Goal: Task Accomplishment & Management: Use online tool/utility

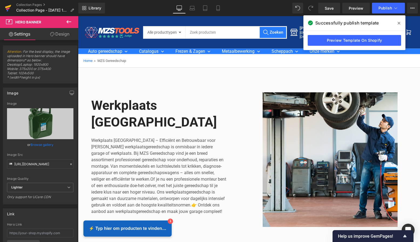
click at [8, 9] on icon at bounding box center [8, 9] width 4 height 2
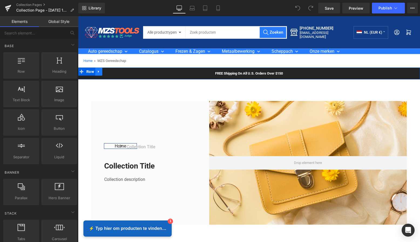
click at [100, 73] on link at bounding box center [98, 72] width 7 height 8
click at [109, 73] on link at bounding box center [112, 72] width 7 height 8
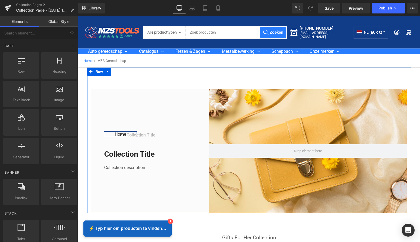
click at [106, 73] on icon at bounding box center [108, 72] width 4 height 4
click at [118, 72] on link at bounding box center [121, 72] width 7 height 8
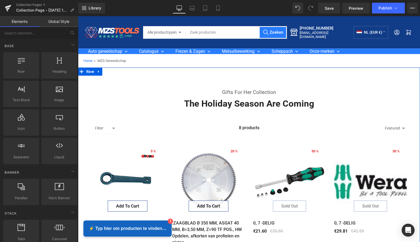
click at [98, 72] on icon at bounding box center [98, 72] width 1 height 2
click at [109, 71] on link at bounding box center [112, 72] width 7 height 8
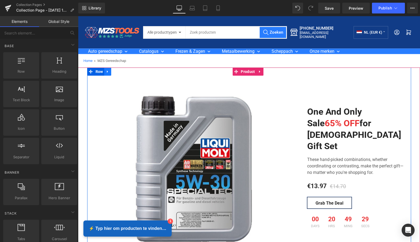
click at [107, 71] on icon at bounding box center [108, 72] width 4 height 4
click at [117, 72] on link at bounding box center [114, 72] width 7 height 8
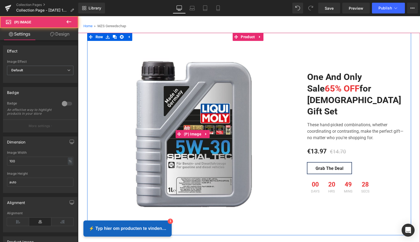
click at [120, 72] on img at bounding box center [192, 134] width 203 height 203
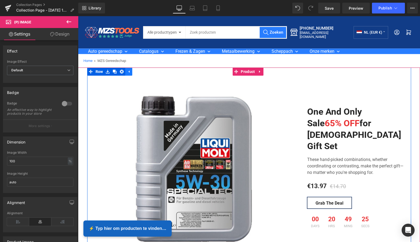
click at [125, 73] on link at bounding box center [128, 72] width 7 height 8
click at [107, 71] on icon at bounding box center [108, 72] width 4 height 4
click at [122, 71] on icon at bounding box center [122, 72] width 4 height 4
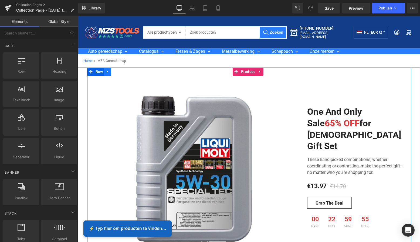
click at [108, 71] on icon at bounding box center [108, 72] width 4 height 4
click at [120, 71] on icon at bounding box center [122, 72] width 4 height 4
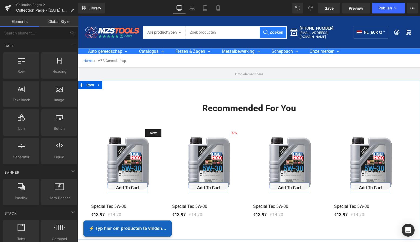
click at [98, 85] on icon at bounding box center [98, 85] width 1 height 2
click at [112, 85] on icon at bounding box center [113, 85] width 4 height 4
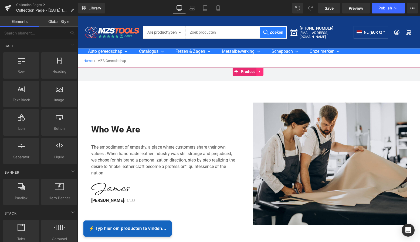
click at [257, 71] on link at bounding box center [259, 72] width 7 height 8
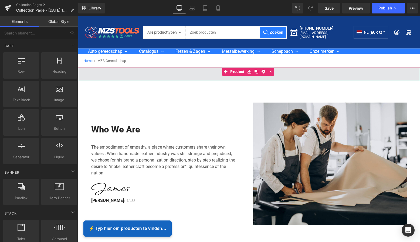
click at [267, 71] on link at bounding box center [270, 72] width 7 height 8
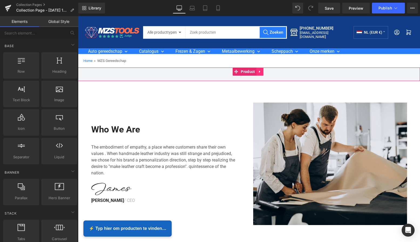
click at [261, 72] on icon at bounding box center [260, 72] width 4 height 4
click at [265, 73] on link at bounding box center [263, 72] width 7 height 8
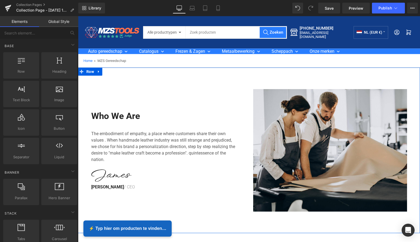
click at [99, 72] on icon at bounding box center [99, 72] width 4 height 4
click at [111, 72] on icon at bounding box center [113, 72] width 4 height 4
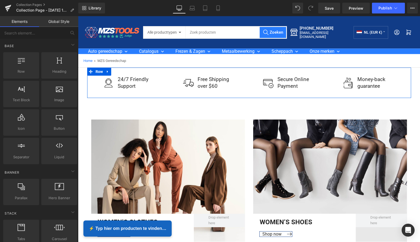
click at [107, 72] on icon at bounding box center [107, 72] width 1 height 2
click at [119, 72] on link at bounding box center [121, 72] width 7 height 8
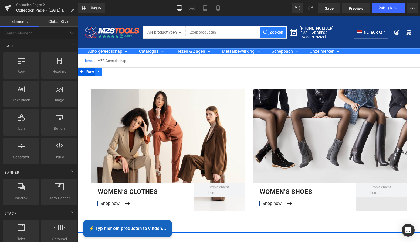
click at [99, 72] on icon at bounding box center [99, 72] width 4 height 4
click at [111, 71] on icon at bounding box center [113, 72] width 4 height 4
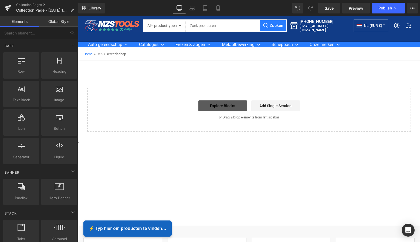
click at [227, 106] on link "Explore Blocks" at bounding box center [222, 106] width 49 height 11
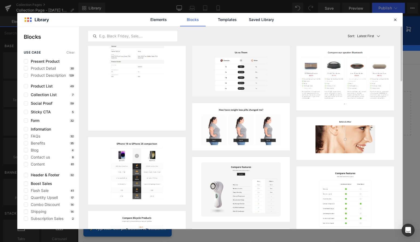
scroll to position [0, 0]
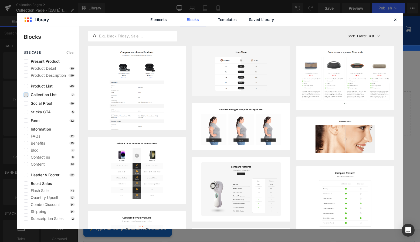
click at [27, 95] on label at bounding box center [26, 95] width 4 height 4
click at [26, 95] on input "checkbox" at bounding box center [26, 95] width 0 height 0
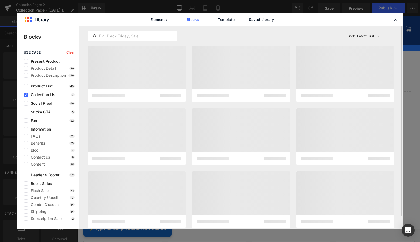
scroll to position [0, 0]
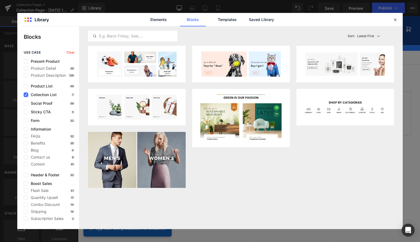
click at [26, 95] on icon at bounding box center [26, 95] width 3 height 0
click at [26, 95] on input "checkbox" at bounding box center [26, 95] width 0 height 0
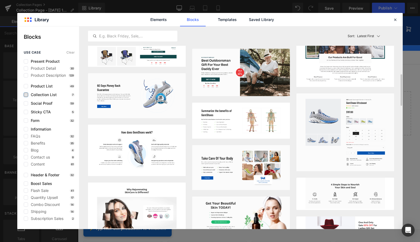
scroll to position [303, 0]
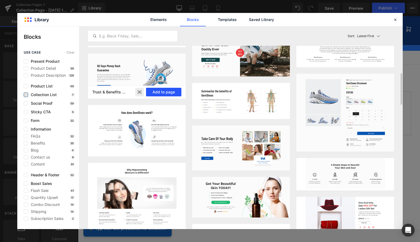
click at [166, 93] on button "Add to page" at bounding box center [163, 92] width 35 height 9
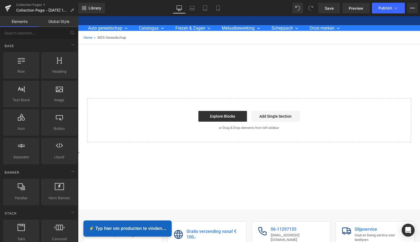
scroll to position [25, 0]
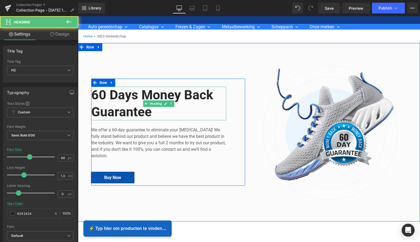
drag, startPoint x: 150, startPoint y: 113, endPoint x: 153, endPoint y: 113, distance: 3.2
click at [150, 113] on h2 "60 Days Money Back Guarantee" at bounding box center [158, 104] width 135 height 34
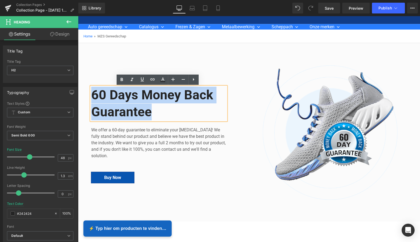
drag, startPoint x: 150, startPoint y: 113, endPoint x: 91, endPoint y: 95, distance: 62.1
click at [87, 94] on div "60 Days Money Back Guarantee Heading We offer a 60-day guarantee to eliminate y…" at bounding box center [168, 133] width 162 height 136
paste div
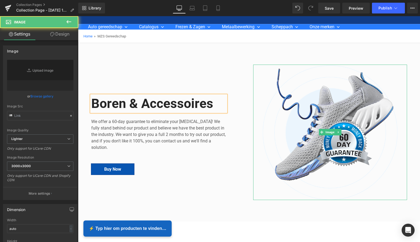
drag, startPoint x: 337, startPoint y: 106, endPoint x: 229, endPoint y: 105, distance: 107.8
click at [337, 106] on img at bounding box center [330, 133] width 154 height 136
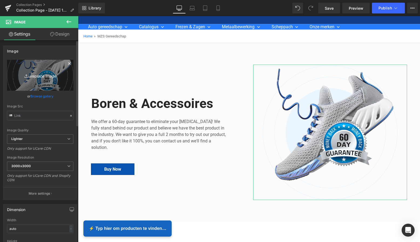
click at [39, 75] on icon "Replace Image" at bounding box center [40, 75] width 43 height 7
type input "C:\fakepath\Groen Modern Doe-het-zelf Instagram Stories (800 x 800 px)-2.png"
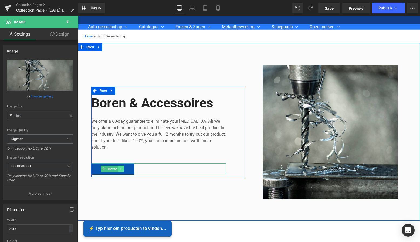
click at [120, 169] on icon at bounding box center [121, 168] width 3 height 3
click at [123, 169] on icon at bounding box center [123, 168] width 3 height 3
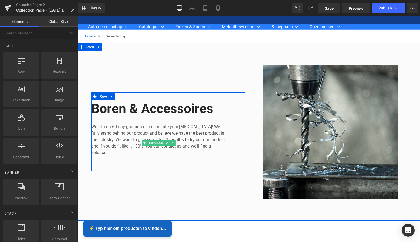
click at [112, 152] on p "We offer a 60-day guarantee to eliminate your foot pain! We fully stand behind …" at bounding box center [158, 140] width 135 height 32
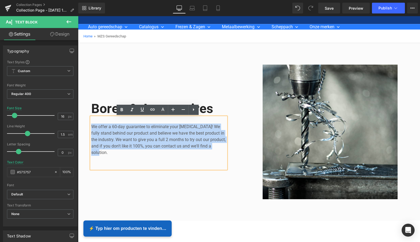
drag, startPoint x: 109, startPoint y: 152, endPoint x: 90, endPoint y: 126, distance: 32.5
click at [91, 126] on div "We offer a 60-day guarantee to eliminate your foot pain! We fully stand behind …" at bounding box center [158, 143] width 135 height 52
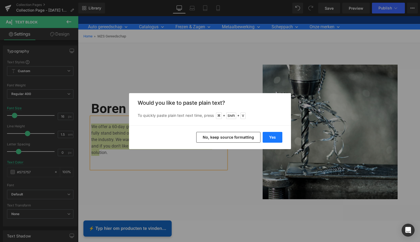
click at [269, 138] on button "Yes" at bounding box center [272, 137] width 20 height 11
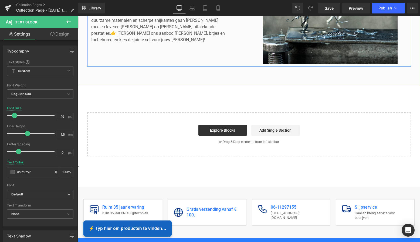
scroll to position [163, 0]
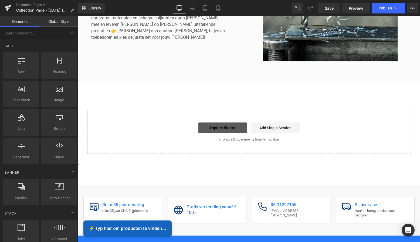
click at [232, 130] on link "Explore Blocks" at bounding box center [222, 128] width 49 height 11
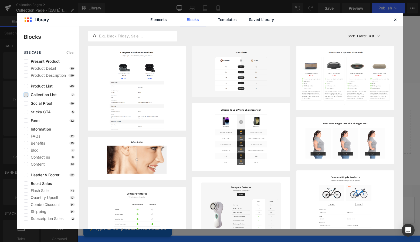
click at [26, 95] on label at bounding box center [26, 95] width 4 height 4
click at [26, 95] on input "checkbox" at bounding box center [26, 95] width 0 height 0
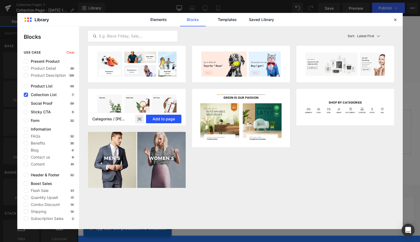
click at [166, 118] on button "Add to page" at bounding box center [163, 119] width 35 height 9
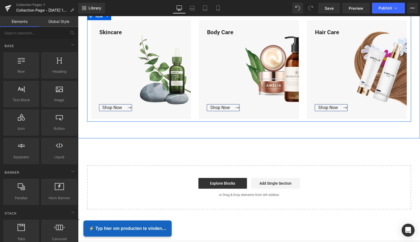
scroll to position [255, 0]
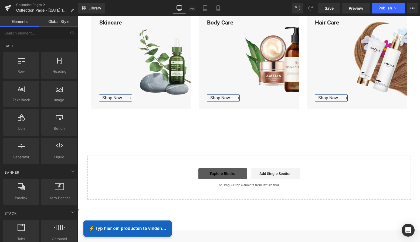
click at [229, 174] on link "Explore Blocks" at bounding box center [222, 174] width 49 height 11
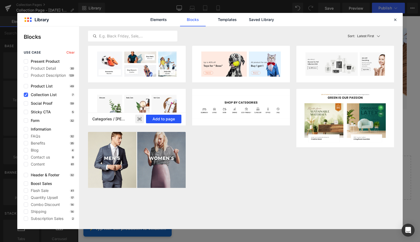
click at [174, 119] on button "Add to page" at bounding box center [163, 119] width 35 height 9
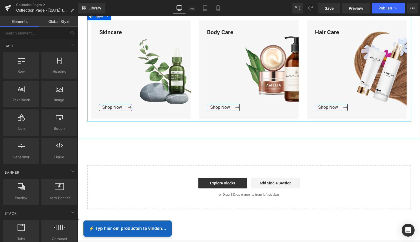
scroll to position [428, 0]
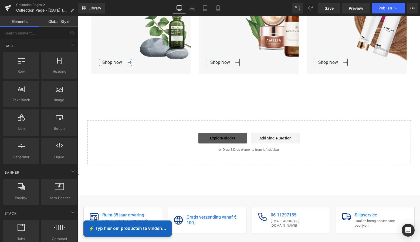
click at [214, 135] on link "Explore Blocks" at bounding box center [222, 138] width 49 height 11
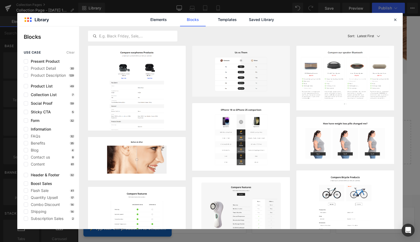
click at [28, 97] on div "use case Clear Present Product Product Detail 30 Product Description 129 Produc…" at bounding box center [48, 136] width 62 height 170
click at [26, 95] on label at bounding box center [26, 95] width 4 height 4
click at [26, 95] on input "checkbox" at bounding box center [26, 95] width 0 height 0
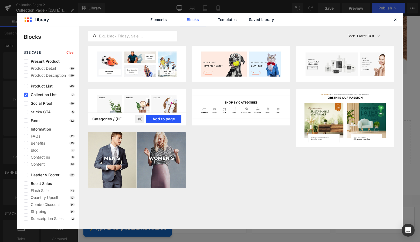
click at [169, 119] on button "Add to page" at bounding box center [163, 119] width 35 height 9
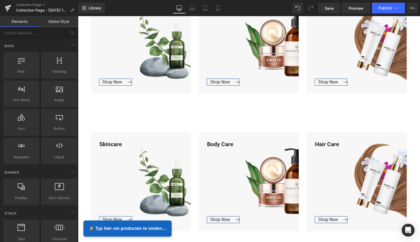
scroll to position [402, 0]
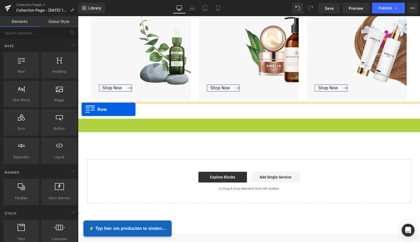
drag, startPoint x: 80, startPoint y: 124, endPoint x: 81, endPoint y: 109, distance: 14.3
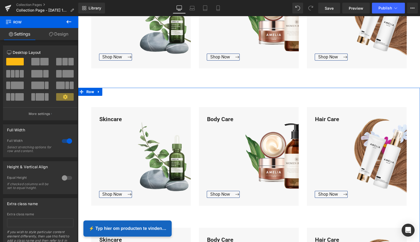
scroll to position [293, 0]
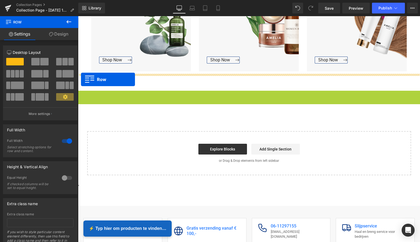
drag, startPoint x: 80, startPoint y: 96, endPoint x: 81, endPoint y: 80, distance: 16.2
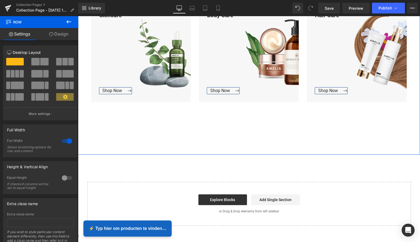
scroll to position [504, 0]
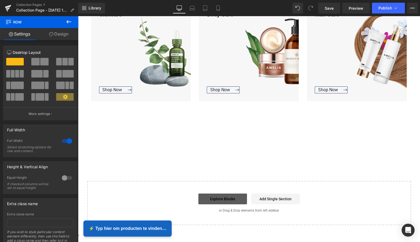
click at [225, 200] on link "Explore Blocks" at bounding box center [222, 199] width 49 height 11
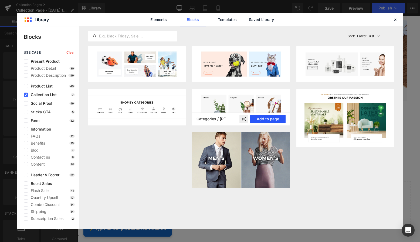
click at [274, 121] on button "Add to page" at bounding box center [267, 119] width 35 height 9
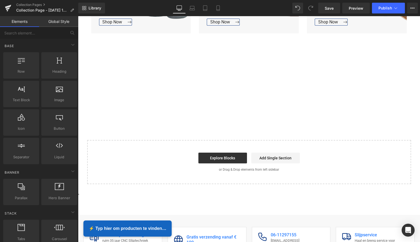
scroll to position [492, 0]
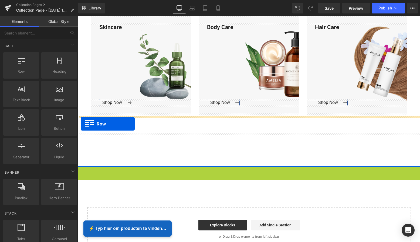
drag, startPoint x: 80, startPoint y: 171, endPoint x: 81, endPoint y: 124, distance: 46.9
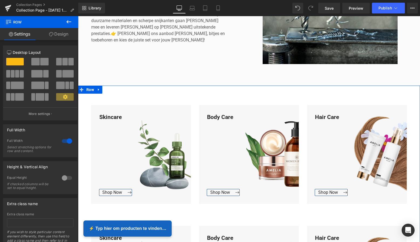
scroll to position [159, 0]
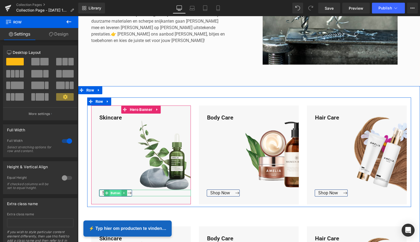
click at [112, 193] on span "Button" at bounding box center [115, 193] width 12 height 6
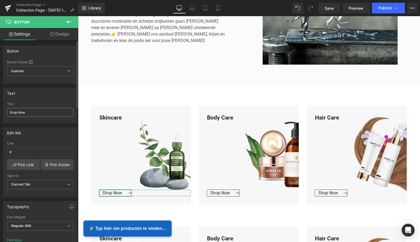
drag, startPoint x: 28, startPoint y: 114, endPoint x: 7, endPoint y: 113, distance: 20.8
click at [7, 113] on input "Shop Now" at bounding box center [40, 112] width 66 height 9
type input "Bekijk Collectie"
click at [37, 113] on input "Bekijk Collectie" at bounding box center [40, 112] width 66 height 9
drag, startPoint x: 37, startPoint y: 113, endPoint x: 16, endPoint y: 112, distance: 21.0
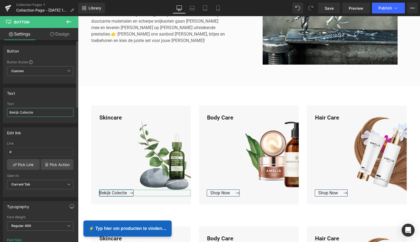
click at [8, 112] on input "Bekijk Collectie" at bounding box center [40, 112] width 66 height 9
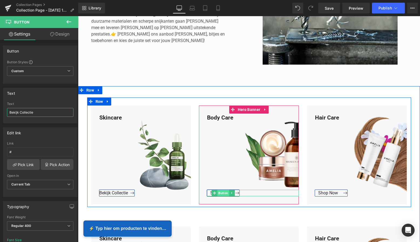
click at [218, 193] on span "Button" at bounding box center [223, 193] width 12 height 6
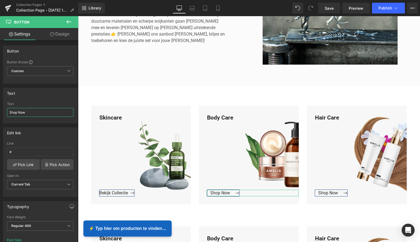
drag, startPoint x: 36, startPoint y: 115, endPoint x: 3, endPoint y: 112, distance: 32.7
click at [0, 111] on html "Button You are previewing how the will restyle your page. You can not edit Elem…" at bounding box center [210, 121] width 420 height 242
paste input "Bekijk Collectie"
type input "Bekijk Collectie"
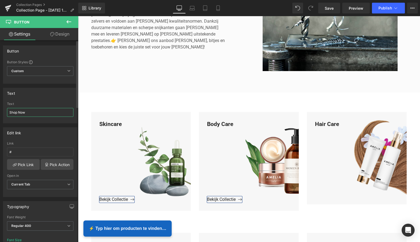
drag, startPoint x: 29, startPoint y: 115, endPoint x: 9, endPoint y: 112, distance: 20.7
click at [1, 110] on div "Text Shop Now Text Shop Now" at bounding box center [40, 104] width 81 height 40
paste input "Bekijk Collectie"
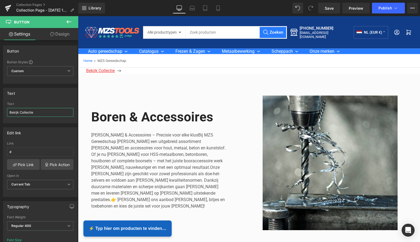
scroll to position [0, 0]
type input "Bekijk Collectie"
click at [110, 70] on div "Bekijk Collectie Button" at bounding box center [253, 71] width 334 height 6
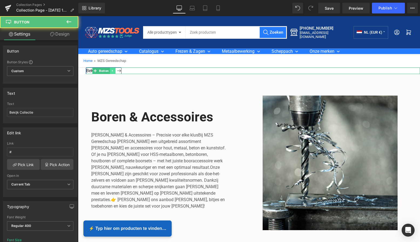
click at [112, 71] on icon at bounding box center [112, 71] width 1 height 2
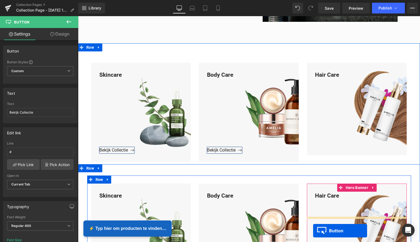
scroll to position [225, 0]
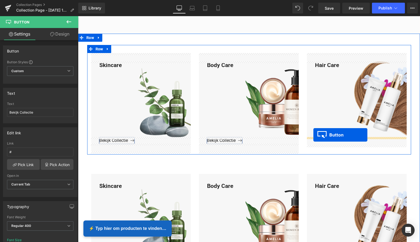
drag, startPoint x: 87, startPoint y: 70, endPoint x: 314, endPoint y: 135, distance: 236.5
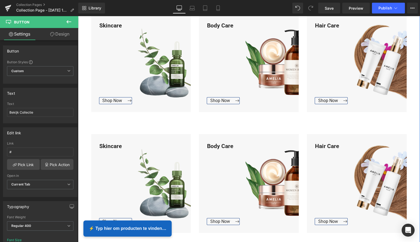
scroll to position [356, 0]
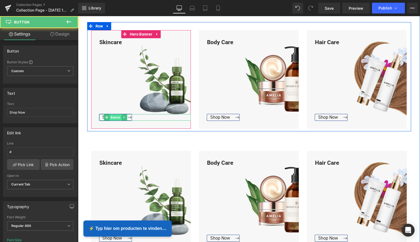
click at [114, 116] on div "Shop Now Button" at bounding box center [145, 117] width 92 height 6
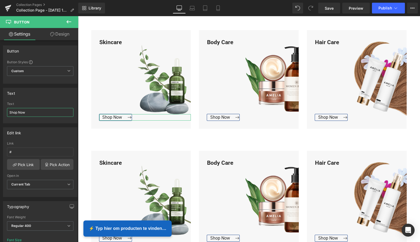
drag, startPoint x: 25, startPoint y: 111, endPoint x: -8, endPoint y: 108, distance: 33.0
click at [0, 108] on html "Button You are previewing how the will restyle your page. You can not edit Elem…" at bounding box center [210, 121] width 420 height 242
type input "Bekijk Collectie"
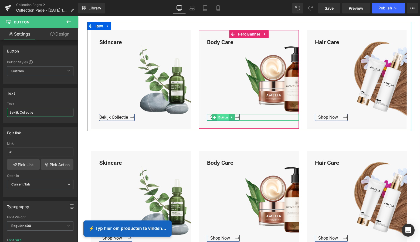
click at [220, 117] on span "Button" at bounding box center [223, 117] width 12 height 6
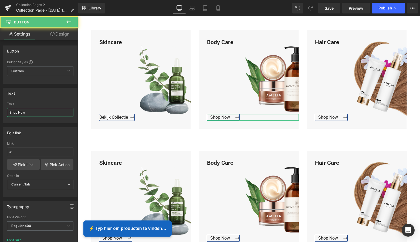
drag, startPoint x: 35, startPoint y: 114, endPoint x: -6, endPoint y: 109, distance: 41.2
click at [0, 109] on html "Button You are previewing how the will restyle your page. You can not edit Elem…" at bounding box center [210, 121] width 420 height 242
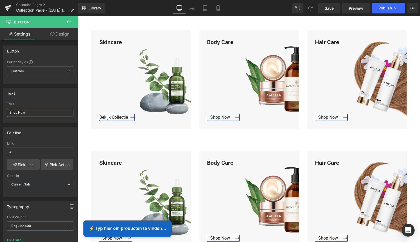
paste input "Bekijk Collectie"
type input "Bekijk Collectie"
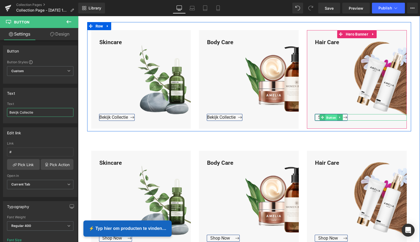
click at [328, 116] on span "Button" at bounding box center [331, 118] width 12 height 6
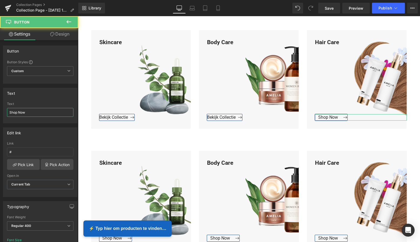
drag, startPoint x: 35, startPoint y: 115, endPoint x: -6, endPoint y: 111, distance: 40.6
click at [0, 111] on html "Button You are previewing how the will restyle your page. You can not edit Elem…" at bounding box center [210, 121] width 420 height 242
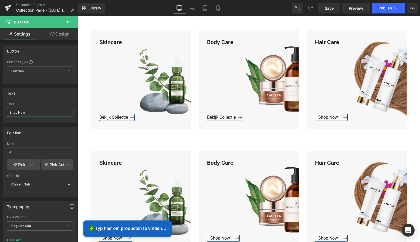
paste input "Bekijk Collectie"
type input "Bekijk Collectie"
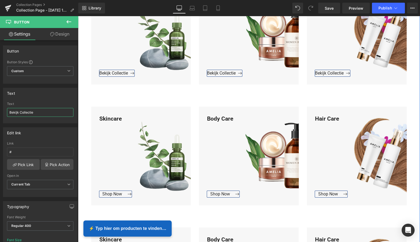
scroll to position [443, 0]
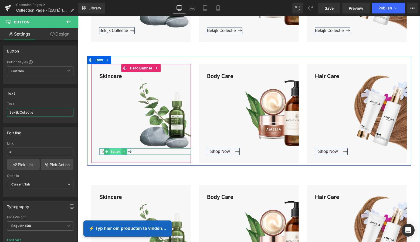
click at [112, 151] on span "Button" at bounding box center [115, 152] width 12 height 6
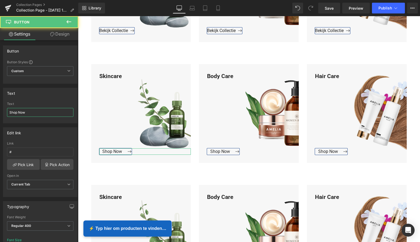
drag, startPoint x: 35, startPoint y: 113, endPoint x: -11, endPoint y: 107, distance: 46.2
click at [0, 107] on html "Button You are previewing how the will restyle your page. You can not edit Elem…" at bounding box center [210, 121] width 420 height 242
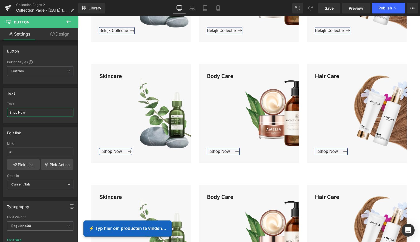
paste input "Bekijk Collectie"
type input "Bekijk Collectie"
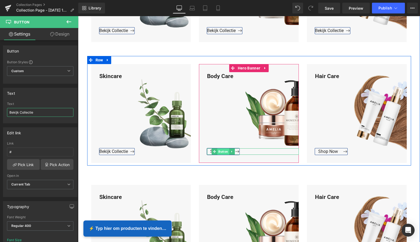
click at [221, 150] on span "Button" at bounding box center [223, 152] width 12 height 6
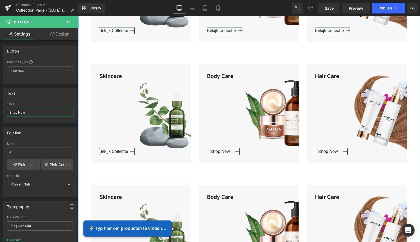
drag, startPoint x: 37, startPoint y: 113, endPoint x: -6, endPoint y: 110, distance: 43.8
click at [0, 110] on html "Button You are previewing how the will restyle your page. You can not edit Elem…" at bounding box center [210, 121] width 420 height 242
paste input "Bekijk Collectie"
type input "Bekijk Collectie"
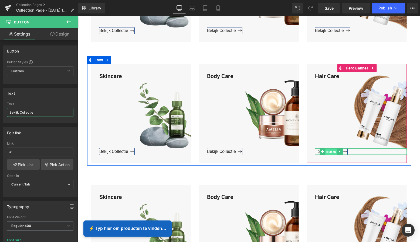
click at [331, 151] on span "Button" at bounding box center [331, 152] width 12 height 6
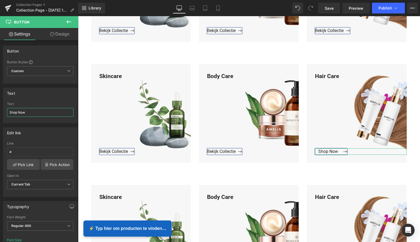
drag, startPoint x: 18, startPoint y: 113, endPoint x: -1, endPoint y: 110, distance: 18.8
click at [0, 110] on html "Button You are previewing how the will restyle your page. You can not edit Elem…" at bounding box center [210, 121] width 420 height 242
paste input "Bekijk Collectie"
type input "Bekijk Collectie"
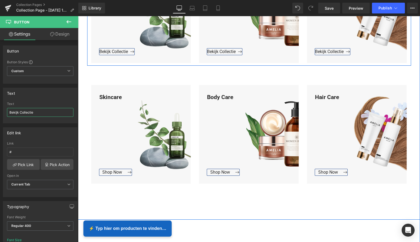
scroll to position [562, 0]
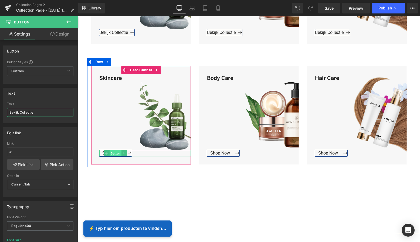
click at [115, 153] on span "Button" at bounding box center [115, 153] width 12 height 6
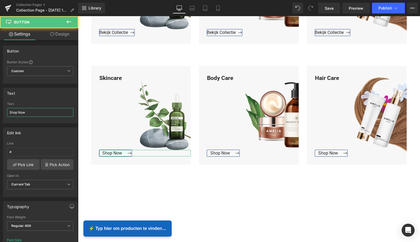
drag, startPoint x: 33, startPoint y: 112, endPoint x: -2, endPoint y: 109, distance: 35.2
click at [0, 109] on html "Button You are previewing how the will restyle your page. You can not edit Elem…" at bounding box center [210, 121] width 420 height 242
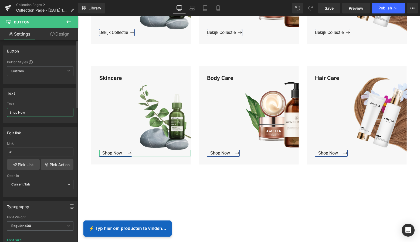
paste input "Bekijk Collectie"
type input "Bekijk Collectie"
drag, startPoint x: 31, startPoint y: 112, endPoint x: -3, endPoint y: 110, distance: 34.3
click at [0, 110] on html "Button You are previewing how the will restyle your page. You can not edit Elem…" at bounding box center [210, 121] width 420 height 242
paste input "Bekijk Collectie"
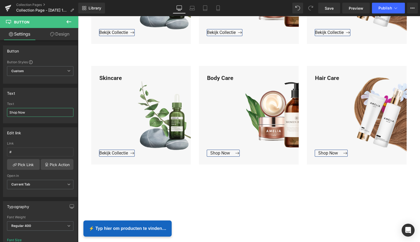
type input "Bekijk Collectie"
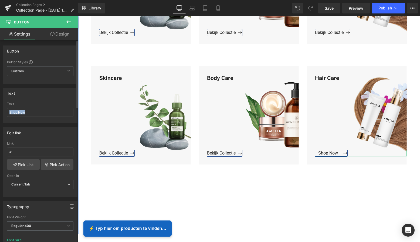
drag, startPoint x: 36, startPoint y: 117, endPoint x: 1, endPoint y: 111, distance: 35.0
click at [1, 111] on div "Text Shop Now Text Shop Now" at bounding box center [40, 104] width 81 height 40
drag, startPoint x: 19, startPoint y: 113, endPoint x: 5, endPoint y: 112, distance: 14.9
click at [6, 112] on div "Shop Now Text Shop Now" at bounding box center [40, 112] width 74 height 21
paste input "Bekijk Collectie"
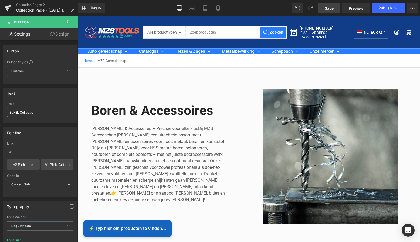
scroll to position [0, 0]
type input "Bekijk Collectie"
click at [330, 9] on span "Save" at bounding box center [328, 8] width 9 height 6
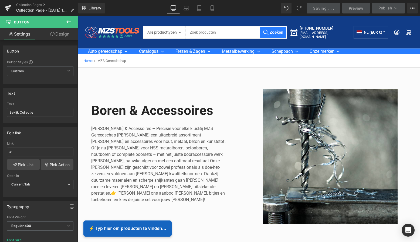
scroll to position [0, 0]
